Goal: Task Accomplishment & Management: Use online tool/utility

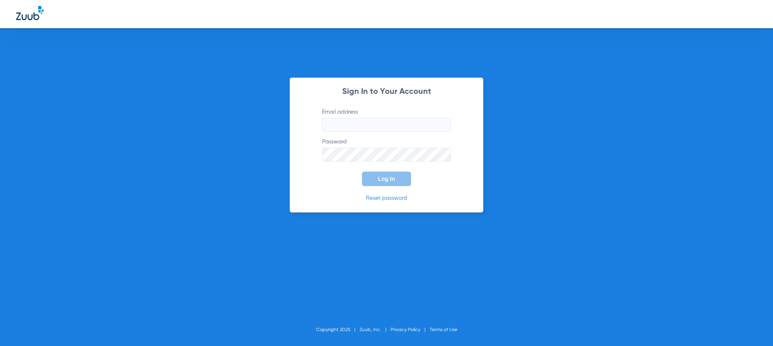
type input "[EMAIL_ADDRESS][DOMAIN_NAME]"
click at [381, 178] on span "Log In" at bounding box center [386, 179] width 17 height 6
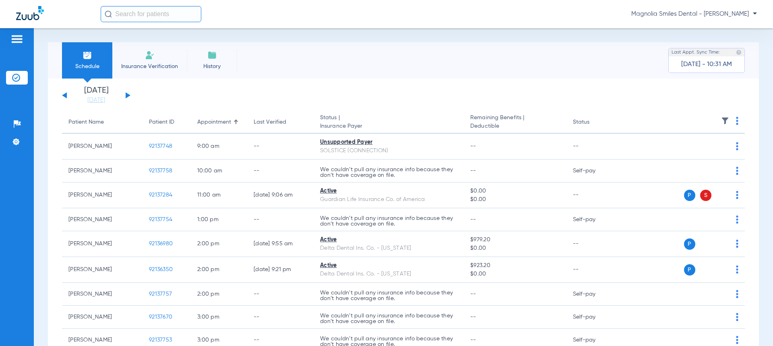
click at [66, 95] on button at bounding box center [64, 95] width 5 height 6
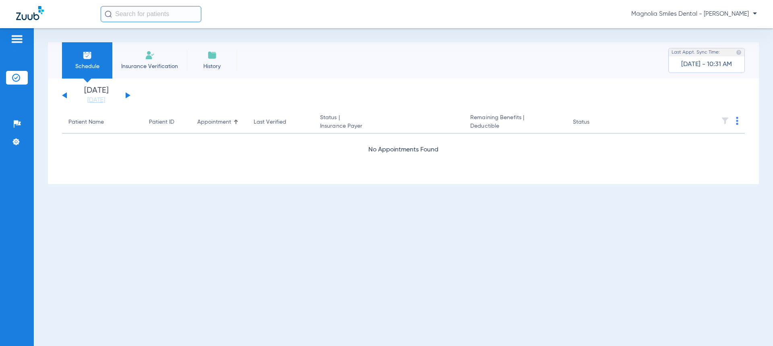
click at [125, 97] on div "Saturday 06-07-2025 Sunday 06-08-2025 Monday 06-09-2025 Tuesday 06-10-2025 Wedn…" at bounding box center [96, 96] width 68 height 18
click at [128, 94] on button at bounding box center [128, 95] width 5 height 6
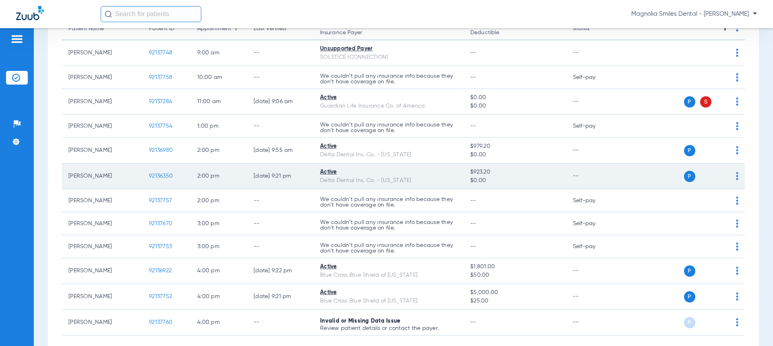
scroll to position [135, 0]
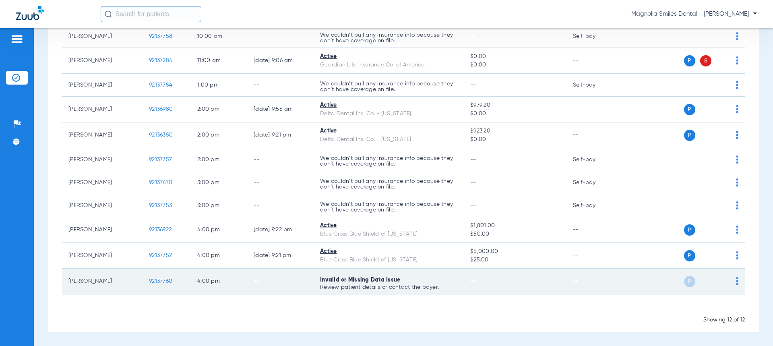
click at [733, 281] on td "P S" at bounding box center [683, 282] width 124 height 26
click at [736, 278] on img at bounding box center [737, 281] width 2 height 8
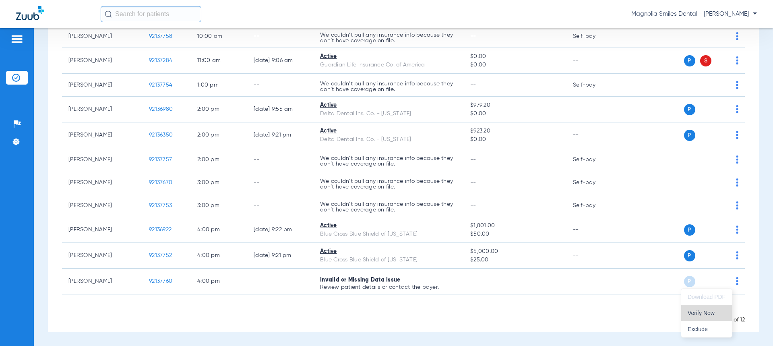
click at [708, 312] on span "Verify Now" at bounding box center [707, 313] width 38 height 6
